Goal: Task Accomplishment & Management: Complete application form

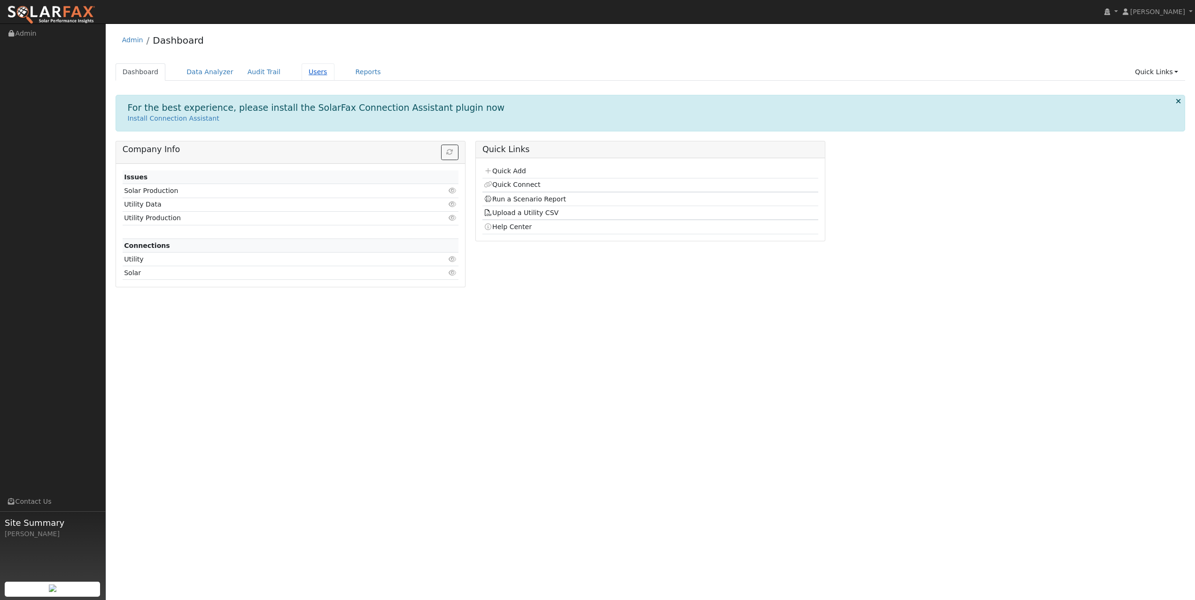
click at [315, 71] on link "Users" at bounding box center [318, 71] width 33 height 17
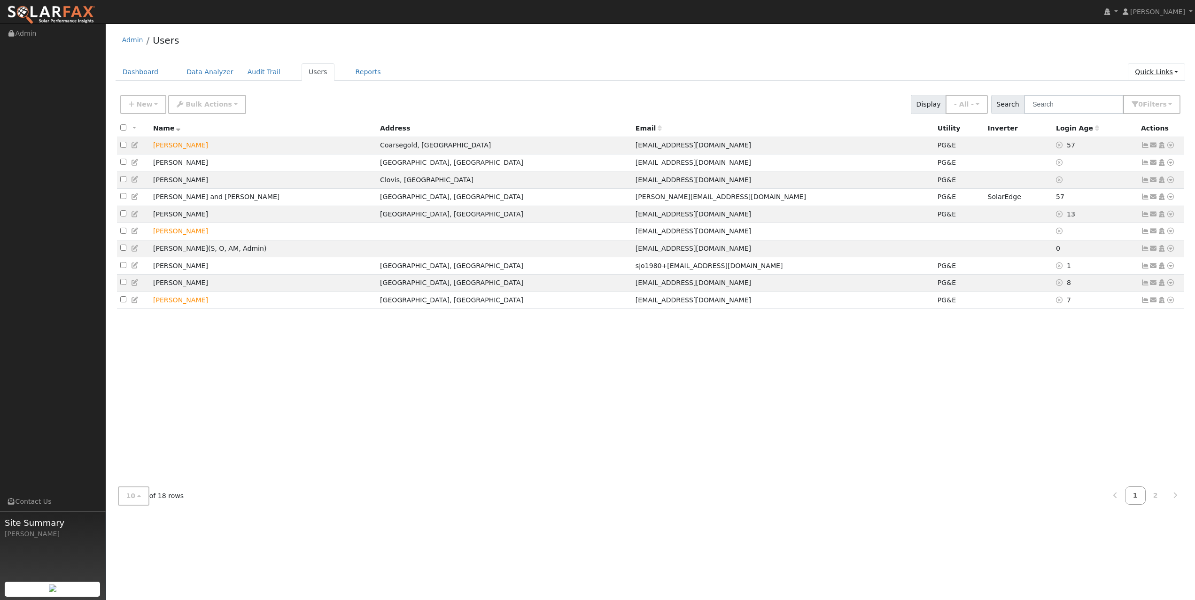
click at [1154, 70] on link "Quick Links" at bounding box center [1156, 71] width 57 height 17
click at [1120, 89] on link "Quick Add" at bounding box center [1137, 91] width 95 height 13
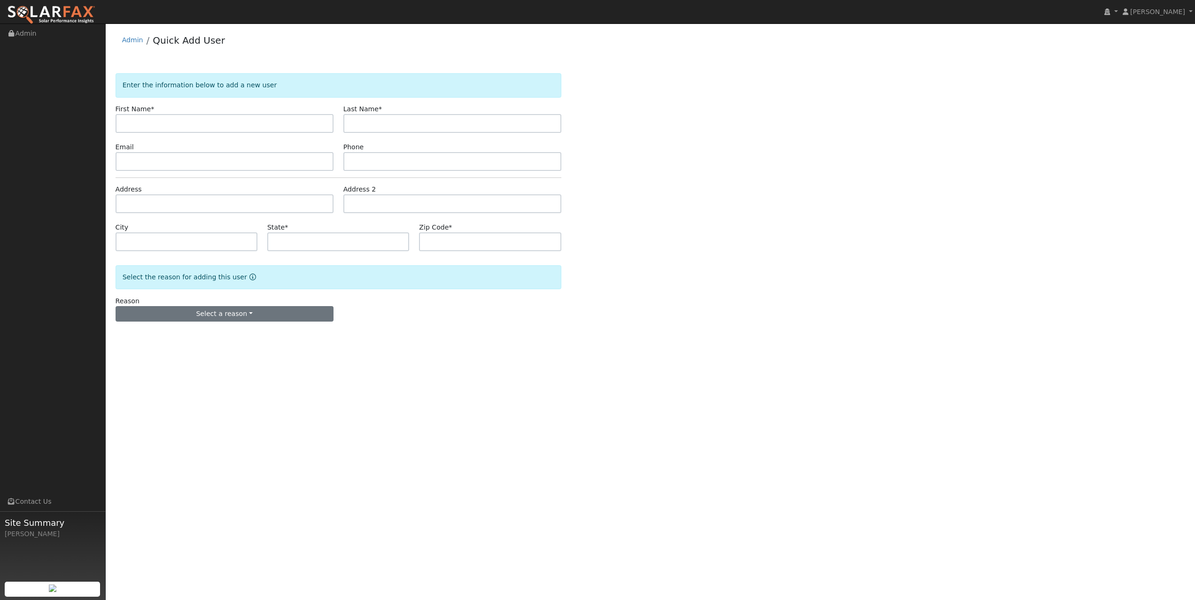
click at [244, 317] on button "Select a reason" at bounding box center [225, 314] width 218 height 16
click at [171, 344] on link "New customer adding solar" at bounding box center [168, 346] width 104 height 13
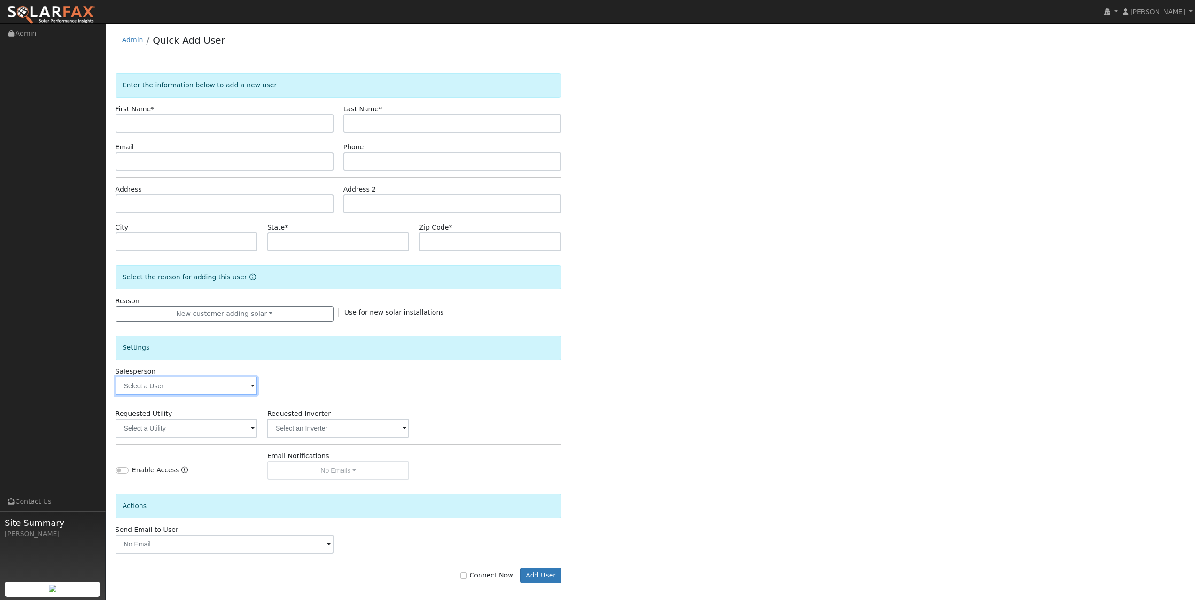
click at [247, 392] on input "text" at bounding box center [187, 386] width 142 height 19
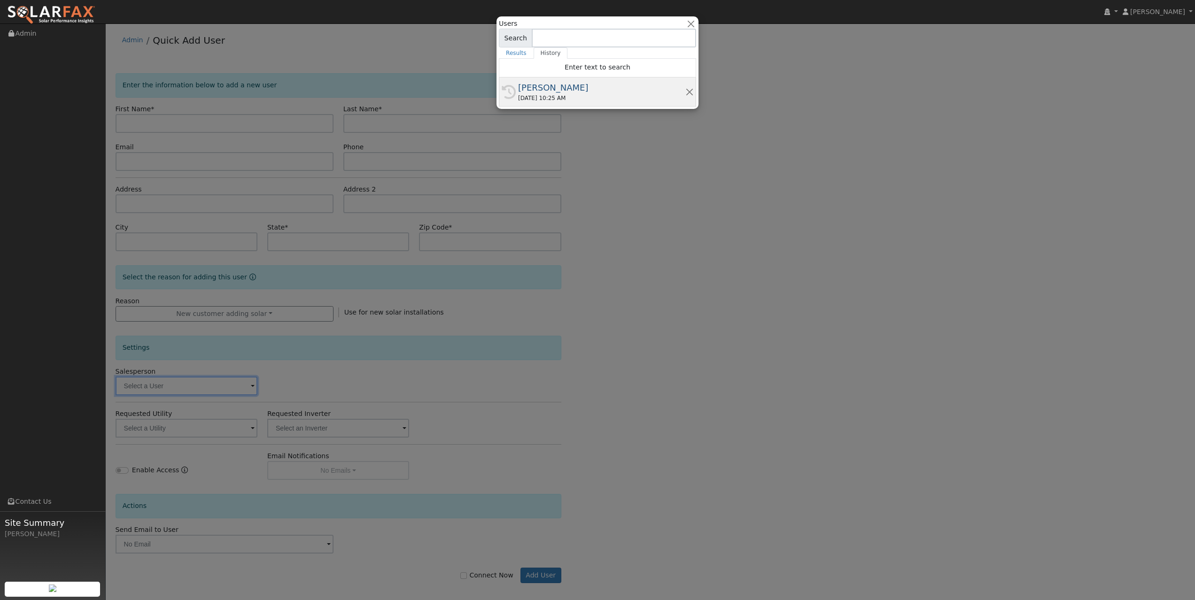
click at [582, 96] on div "08/13/2025 10:25 AM" at bounding box center [601, 98] width 167 height 8
type input "[PERSON_NAME]"
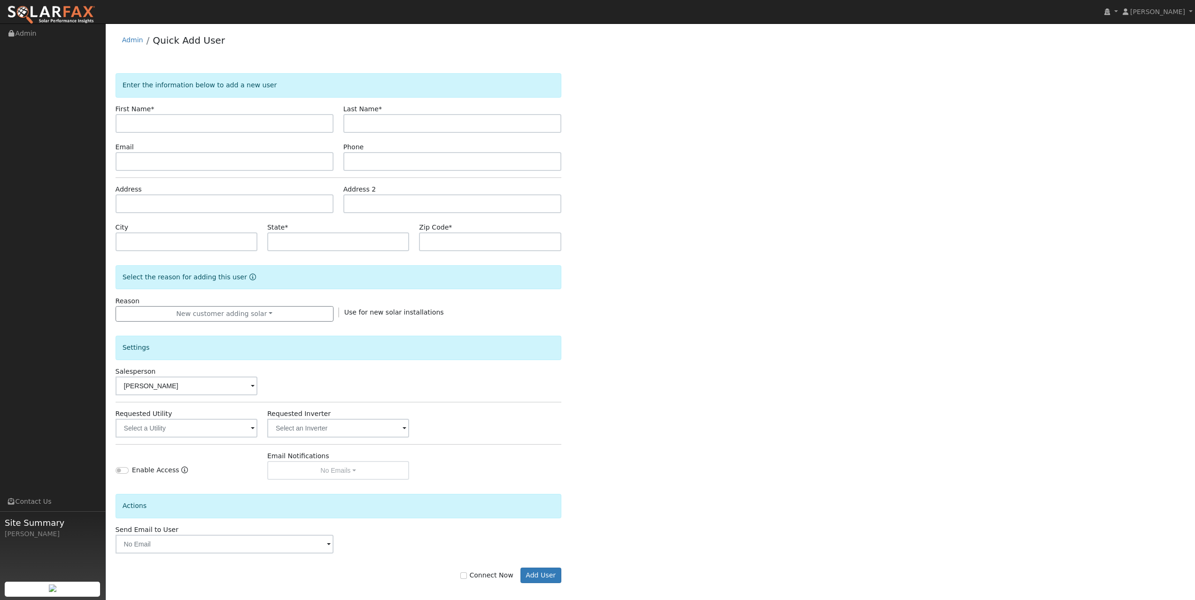
click at [251, 429] on span at bounding box center [253, 429] width 4 height 11
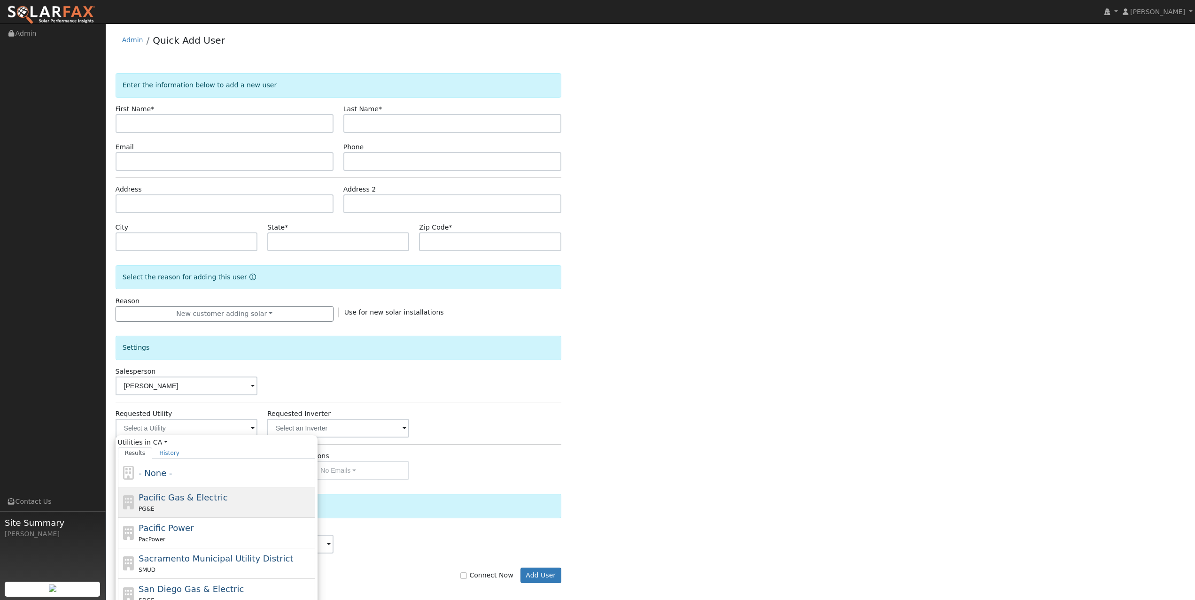
click at [224, 503] on div "Pacific Gas & Electric PG&E" at bounding box center [226, 502] width 174 height 23
type input "Pacific Gas & Electric"
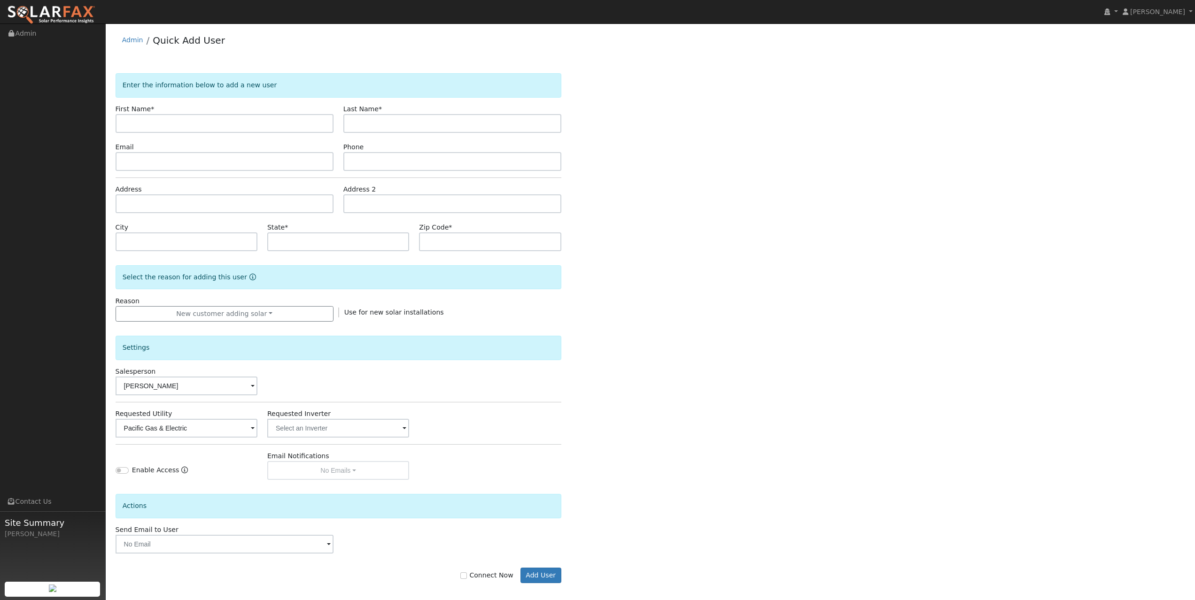
click at [328, 546] on span at bounding box center [329, 545] width 4 height 11
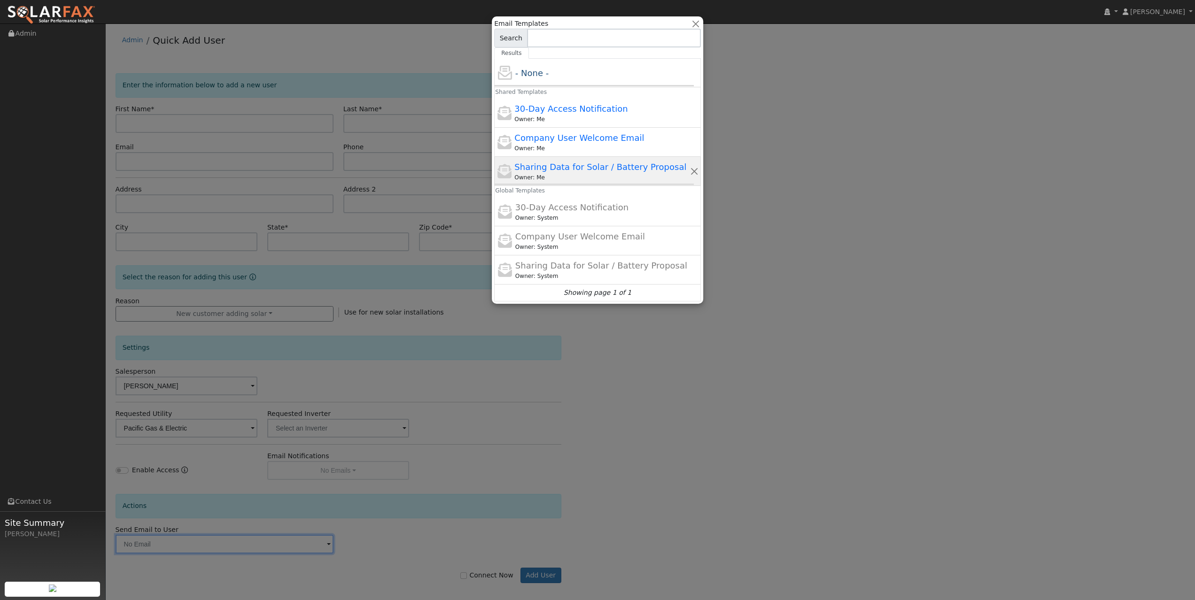
click at [549, 171] on span "Sharing Data for Solar / Battery Proposal" at bounding box center [600, 167] width 172 height 10
type input "Sharing Data for Solar / Battery Proposal"
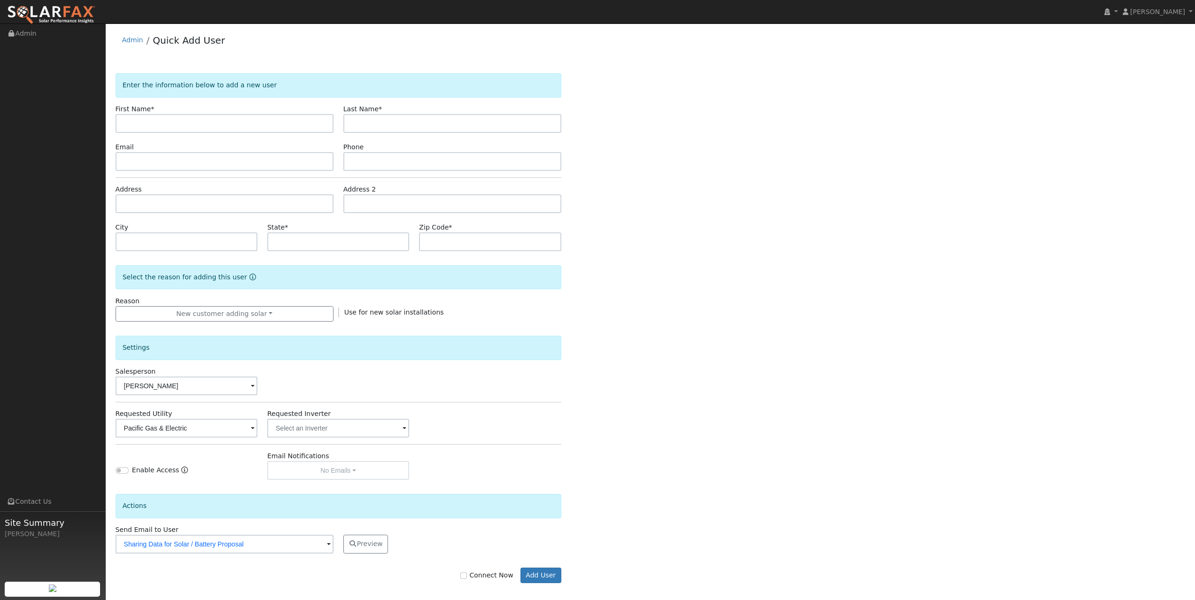
click at [541, 466] on div "Enable Access Email Notifications No Emails No Emails Weekly Emails Monthly Ema…" at bounding box center [338, 465] width 456 height 29
click at [190, 123] on input "text" at bounding box center [225, 123] width 218 height 19
type input "Elyse"
type input "Murphy"
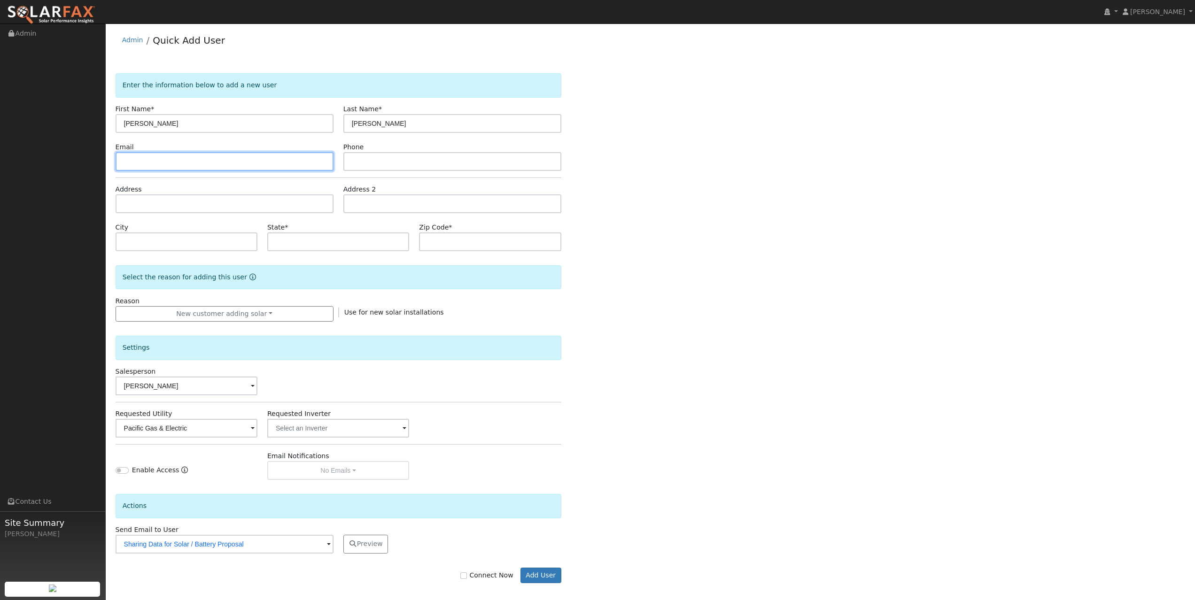
paste input "[EMAIL_ADDRESS][DOMAIN_NAME]"
type input "[EMAIL_ADDRESS][DOMAIN_NAME]"
click at [427, 166] on input "text" at bounding box center [452, 161] width 218 height 19
type input "909-635-5482"
click at [652, 227] on div "Enter the information below to add a new user First Name * Elyse Last Name * Mu…" at bounding box center [651, 337] width 1070 height 529
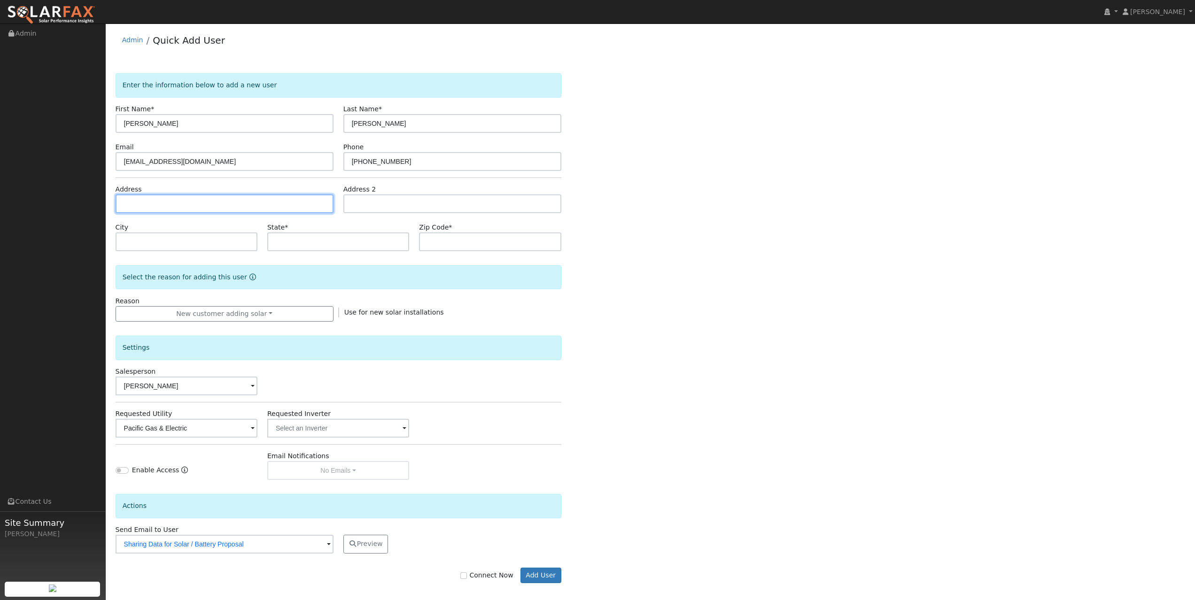
click at [208, 201] on input "text" at bounding box center [225, 203] width 218 height 19
paste input "13300 E Bullard Ave. Clovis, CA 93619"
type input "13300 East Bullard Avenue"
type input "Clovis"
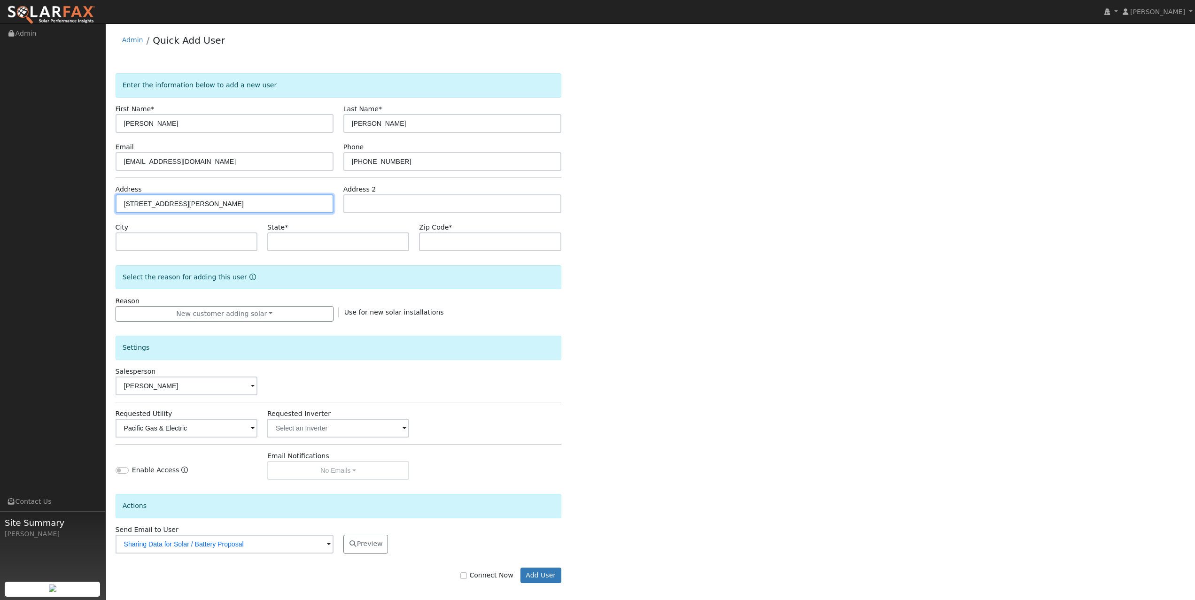
type input "CA"
type input "93619"
click at [696, 227] on div "Enter the information below to add a new user First Name * Elyse Last Name * Mu…" at bounding box center [651, 337] width 1070 height 529
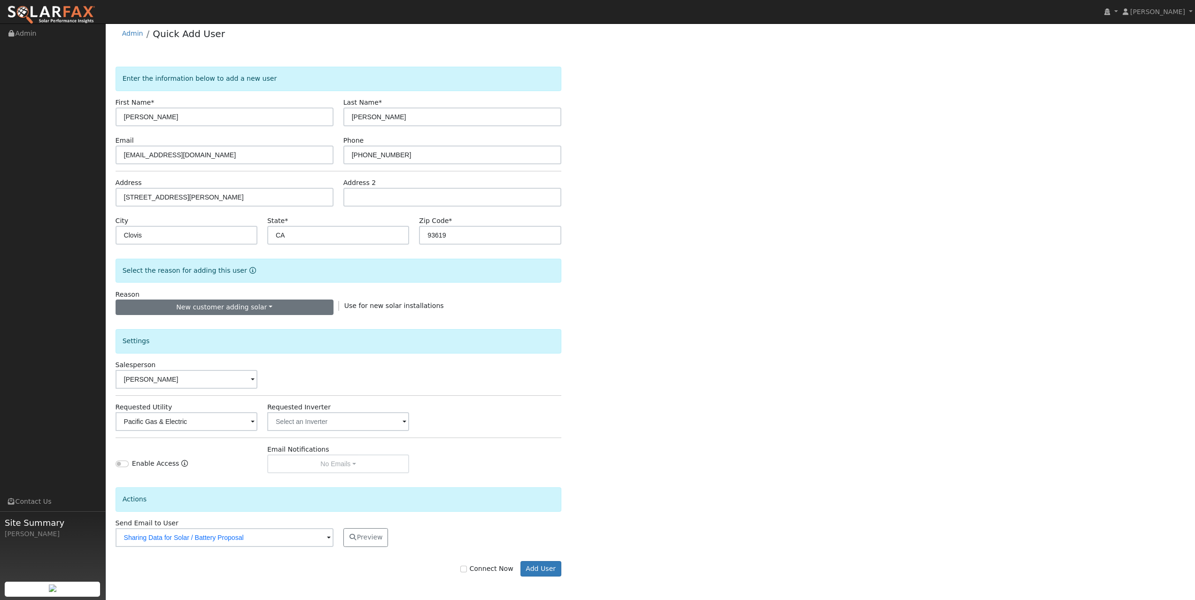
click at [318, 308] on button "New customer adding solar" at bounding box center [225, 308] width 218 height 16
click at [622, 318] on div "Enter the information below to add a new user First Name * Elyse Last Name * Mu…" at bounding box center [651, 331] width 1070 height 529
click at [259, 504] on div "Actions" at bounding box center [339, 500] width 446 height 24
click at [546, 570] on button "Add User" at bounding box center [540, 569] width 41 height 16
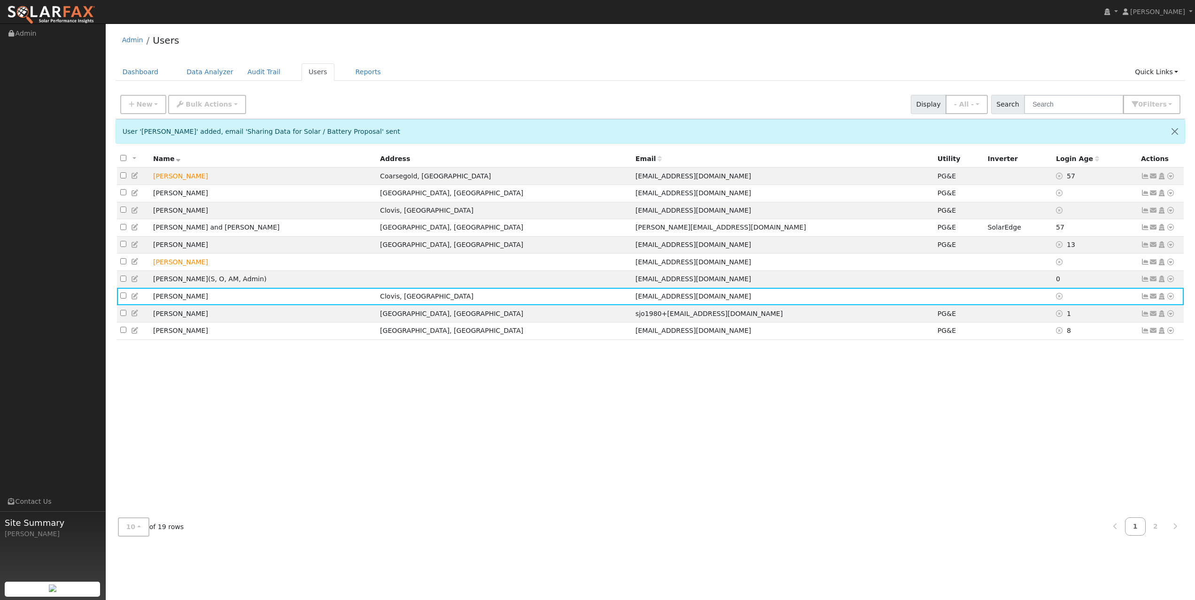
click at [772, 380] on div "All None All on page None on page Name Address Email Utility Inverter Login Age…" at bounding box center [651, 330] width 1070 height 360
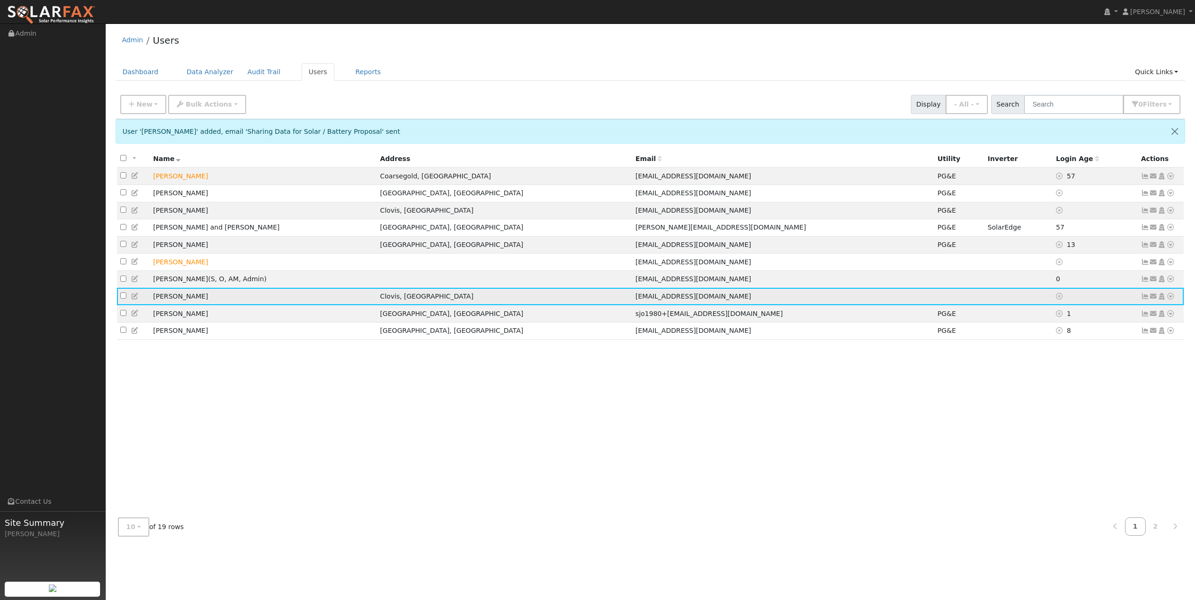
click at [1171, 299] on icon at bounding box center [1170, 296] width 8 height 7
click at [1082, 372] on link "Utility" at bounding box center [1072, 367] width 65 height 13
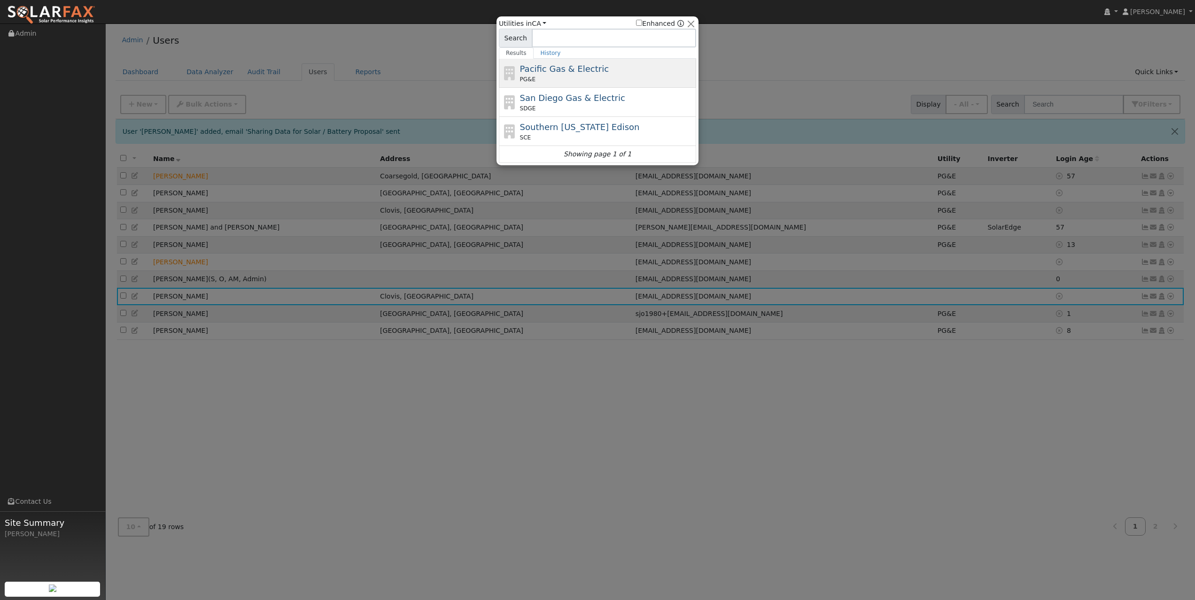
click at [587, 72] on span "Pacific Gas & Electric" at bounding box center [564, 69] width 89 height 10
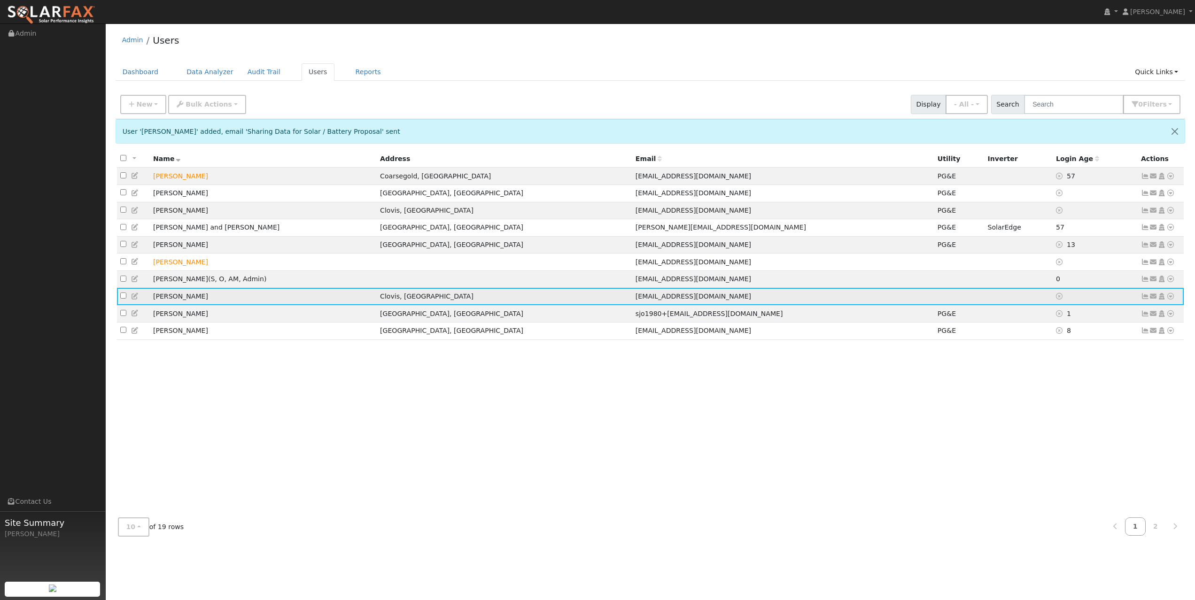
click at [1154, 300] on icon at bounding box center [1153, 296] width 8 height 7
click at [1045, 378] on link "Sharing Data for Solar / Battery Proposal" at bounding box center [1018, 373] width 148 height 13
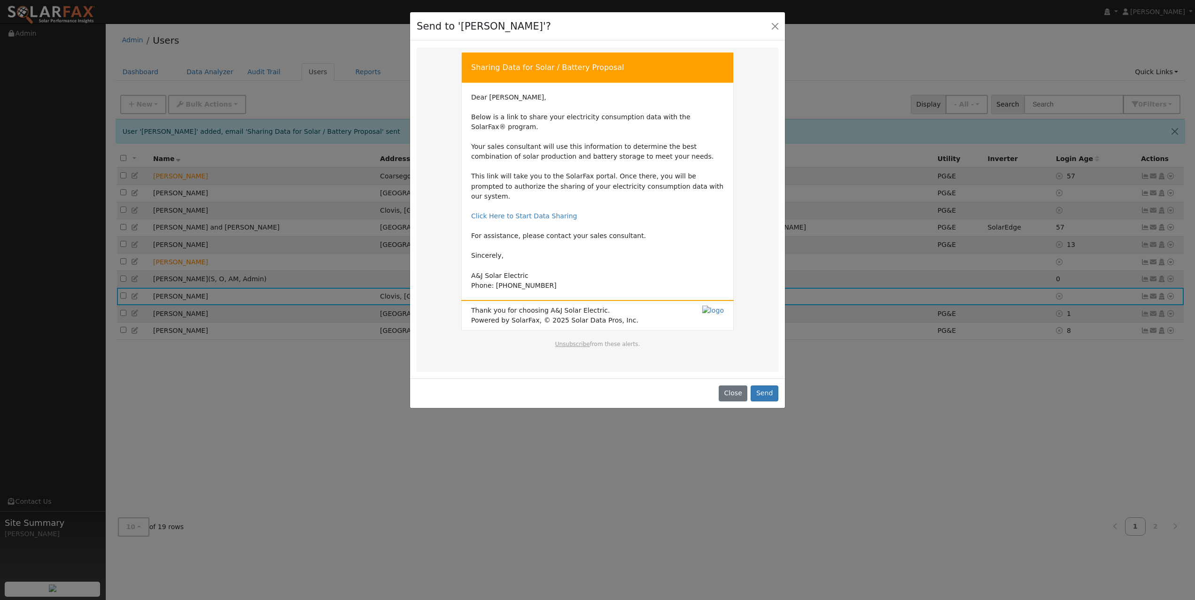
click at [879, 390] on div "Send to '[PERSON_NAME]'? Sharing Data for Solar / Battery Proposal Sharing Data…" at bounding box center [597, 300] width 1195 height 600
click at [767, 386] on button "Send" at bounding box center [765, 394] width 28 height 16
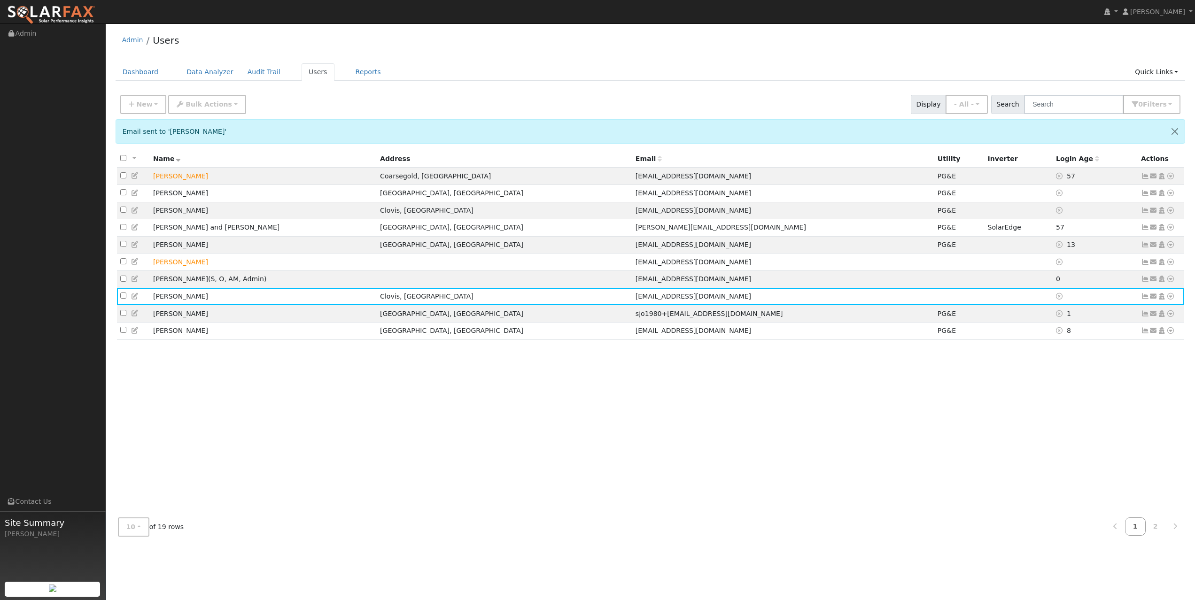
click at [717, 76] on ul "Dashboard Data Analyzer Audit Trail Users Reports Quick Links Quick Add Quick C…" at bounding box center [651, 71] width 1070 height 17
